Goal: Task Accomplishment & Management: Manage account settings

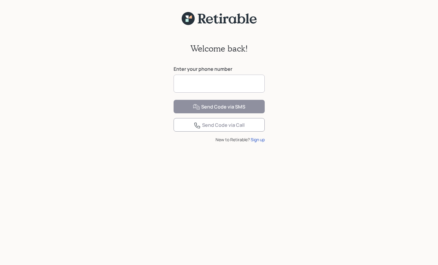
click at [202, 86] on input at bounding box center [219, 84] width 91 height 18
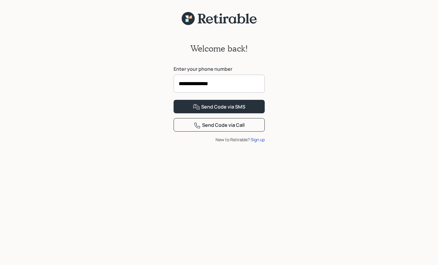
click at [222, 86] on input "**********" at bounding box center [219, 84] width 91 height 18
type input "**********"
click at [226, 111] on div "Send Code via SMS" at bounding box center [219, 106] width 52 height 7
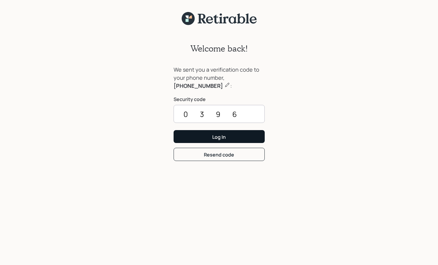
type input "0396"
click at [218, 137] on div "Log In" at bounding box center [218, 137] width 13 height 7
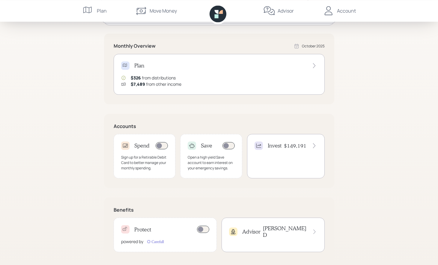
scroll to position [107, 0]
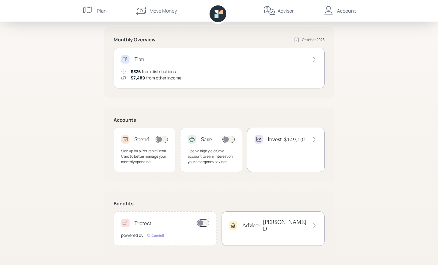
click at [340, 11] on div "Account" at bounding box center [346, 10] width 19 height 7
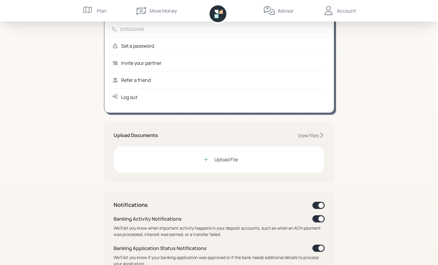
scroll to position [47, 0]
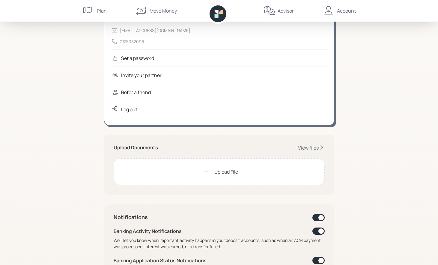
click at [216, 15] on icon at bounding box center [216, 16] width 4 height 4
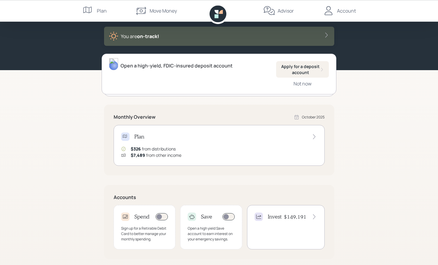
scroll to position [61, 0]
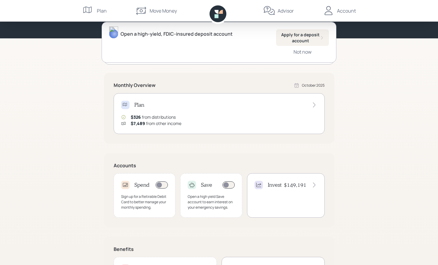
click at [292, 185] on h4 "$149,191" at bounding box center [295, 185] width 22 height 7
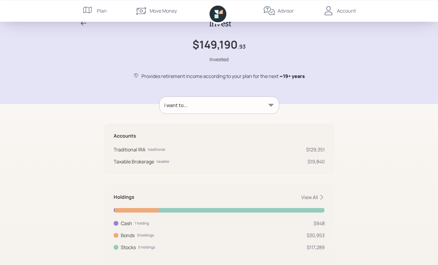
scroll to position [25, 0]
